Goal: Navigation & Orientation: Find specific page/section

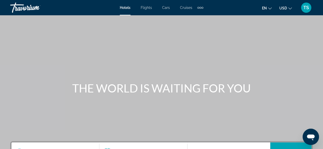
click at [200, 7] on div "Extra navigation items" at bounding box center [200, 8] width 2 height 2
click at [271, 8] on icon "Change language" at bounding box center [270, 8] width 4 height 2
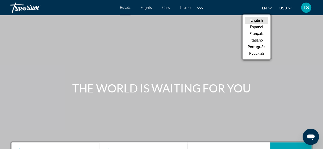
click at [290, 9] on icon "Change currency" at bounding box center [290, 8] width 4 height 2
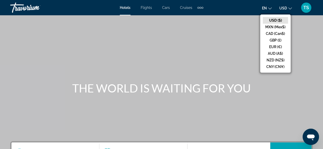
click at [307, 8] on span "TS" at bounding box center [306, 7] width 6 height 5
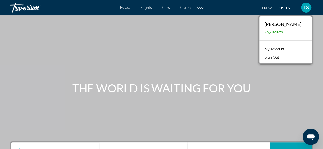
click at [272, 48] on link "My Account" at bounding box center [274, 49] width 25 height 7
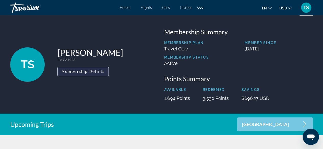
click at [99, 70] on span "Membership Details" at bounding box center [83, 72] width 43 height 4
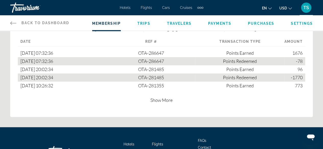
scroll to position [330, 0]
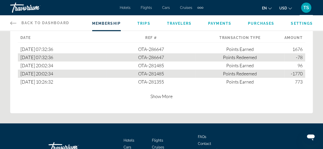
click at [168, 99] on span "Show More" at bounding box center [161, 97] width 22 height 6
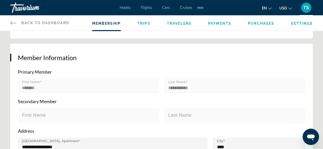
scroll to position [87, 0]
click at [142, 23] on span "Trips" at bounding box center [143, 23] width 13 height 4
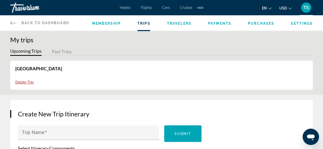
click at [178, 22] on span "Travelers" at bounding box center [179, 23] width 25 height 4
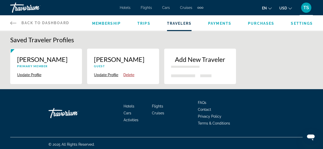
click at [221, 22] on span "Payments" at bounding box center [219, 23] width 23 height 4
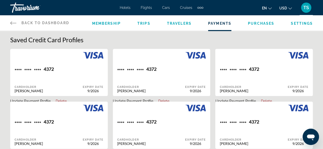
click at [115, 23] on span "Membership" at bounding box center [106, 23] width 29 height 4
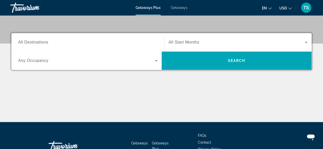
scroll to position [110, 0]
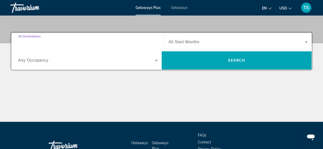
click at [65, 41] on input "Destination All Destinations" at bounding box center [87, 42] width 139 height 6
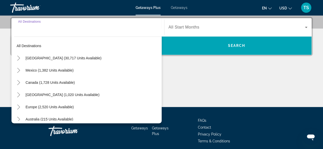
scroll to position [4, 0]
click at [189, 80] on div "Main content" at bounding box center [161, 88] width 302 height 38
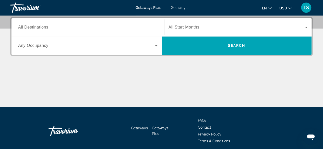
click at [156, 44] on icon "Search widget" at bounding box center [156, 46] width 6 height 6
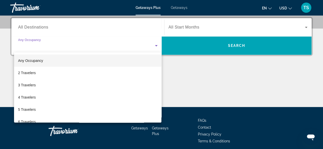
click at [198, 69] on div at bounding box center [161, 74] width 323 height 149
